Goal: Use online tool/utility: Utilize a website feature to perform a specific function

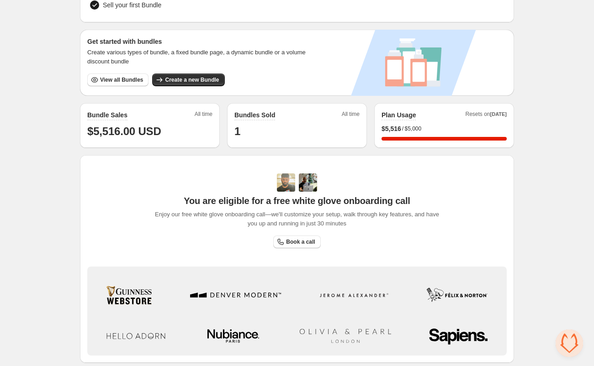
scroll to position [139, 0]
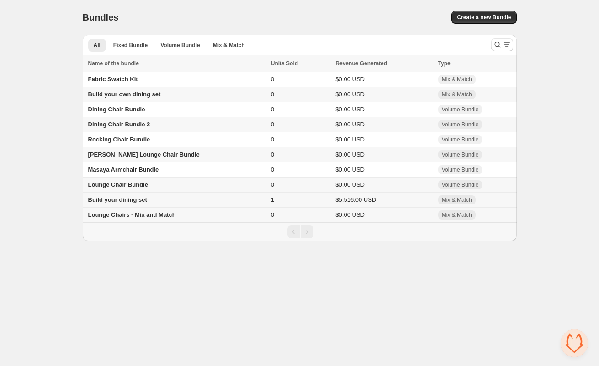
click at [129, 203] on span "Build your dining set" at bounding box center [117, 199] width 59 height 7
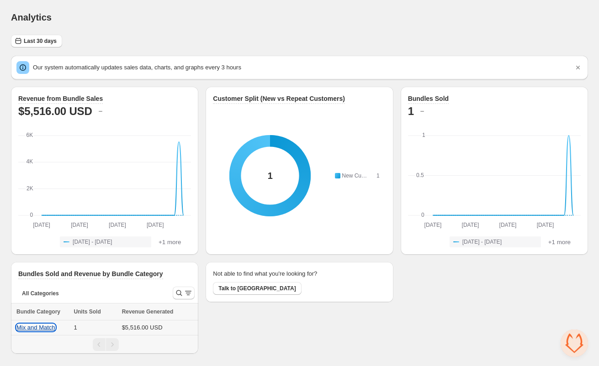
click at [38, 327] on button "Mix and Match" at bounding box center [35, 327] width 39 height 7
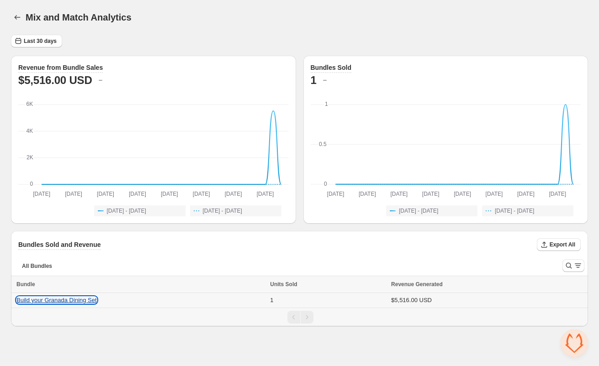
click at [82, 301] on button "Build your Granada Dining Set" at bounding box center [56, 300] width 80 height 7
